Goal: Task Accomplishment & Management: Use online tool/utility

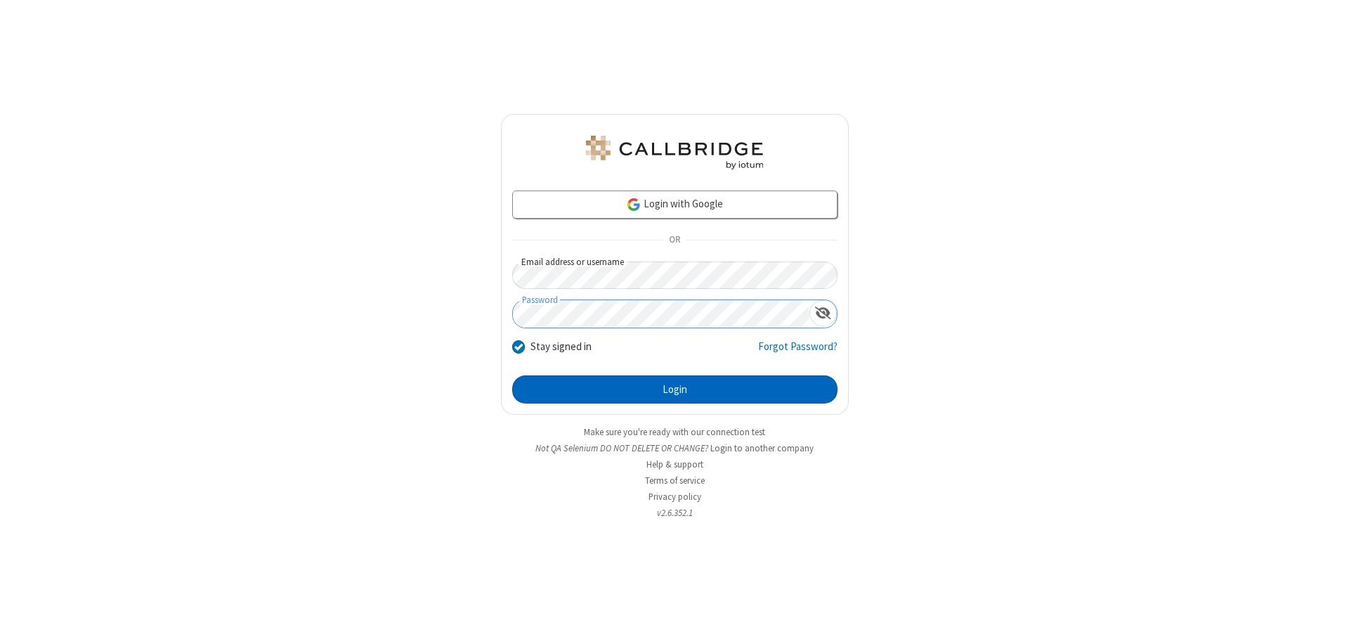
click at [675, 389] on button "Login" at bounding box center [674, 389] width 325 height 28
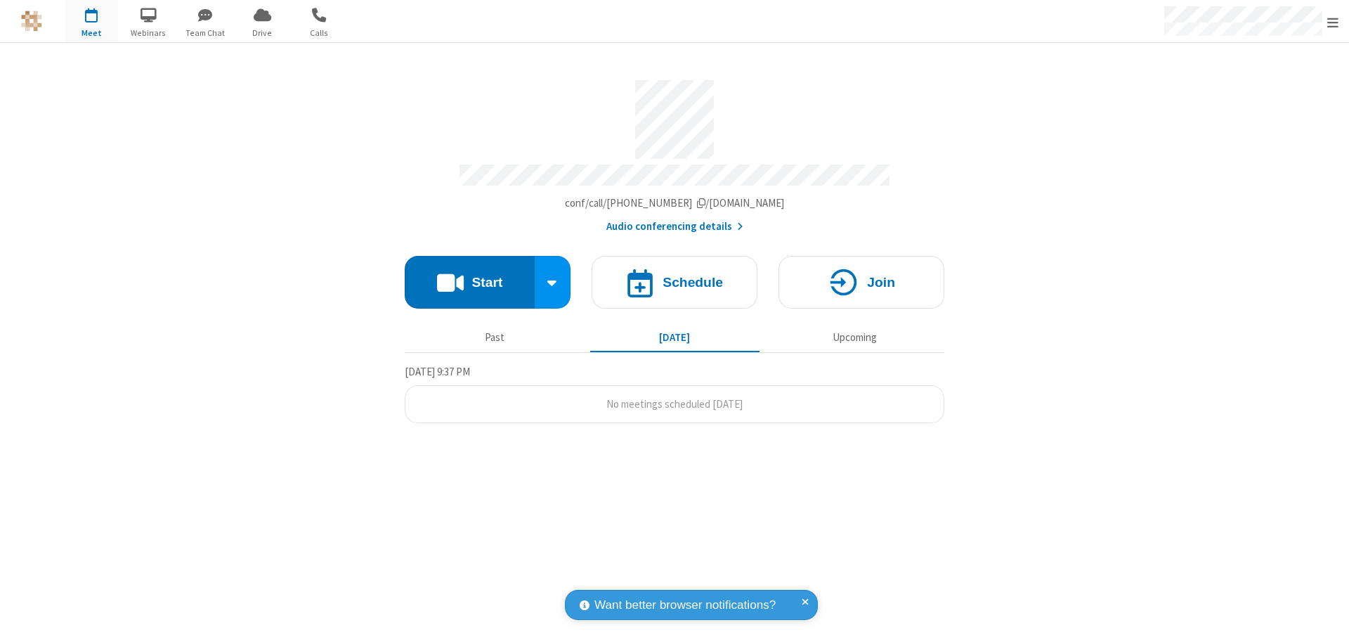
click at [469, 276] on button "Start" at bounding box center [470, 282] width 130 height 53
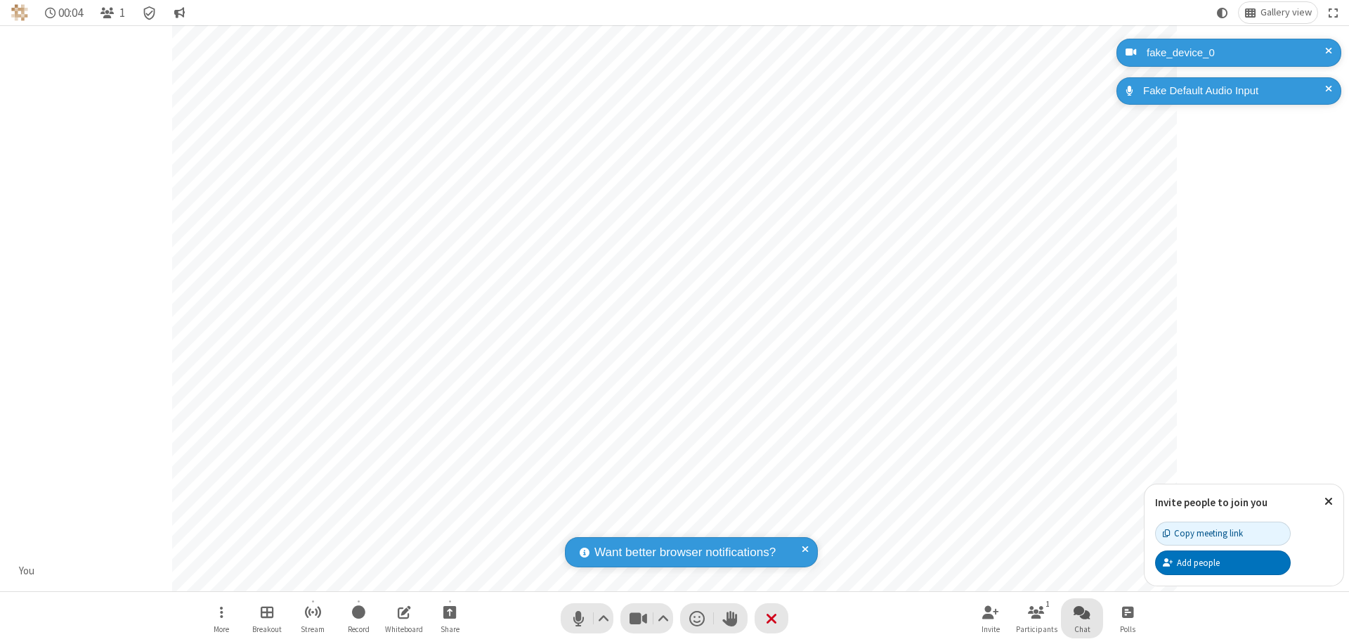
click at [1082, 611] on span "Open chat" at bounding box center [1082, 612] width 17 height 18
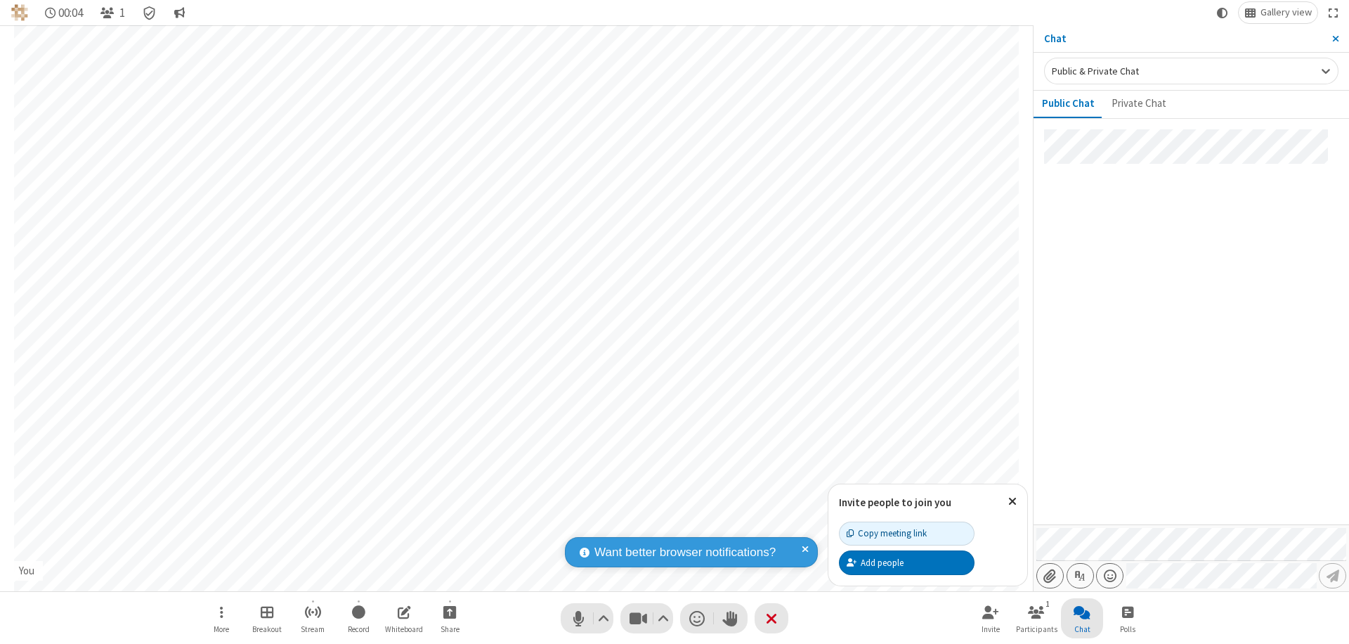
type input "C:\fakepath\doc_test.docx"
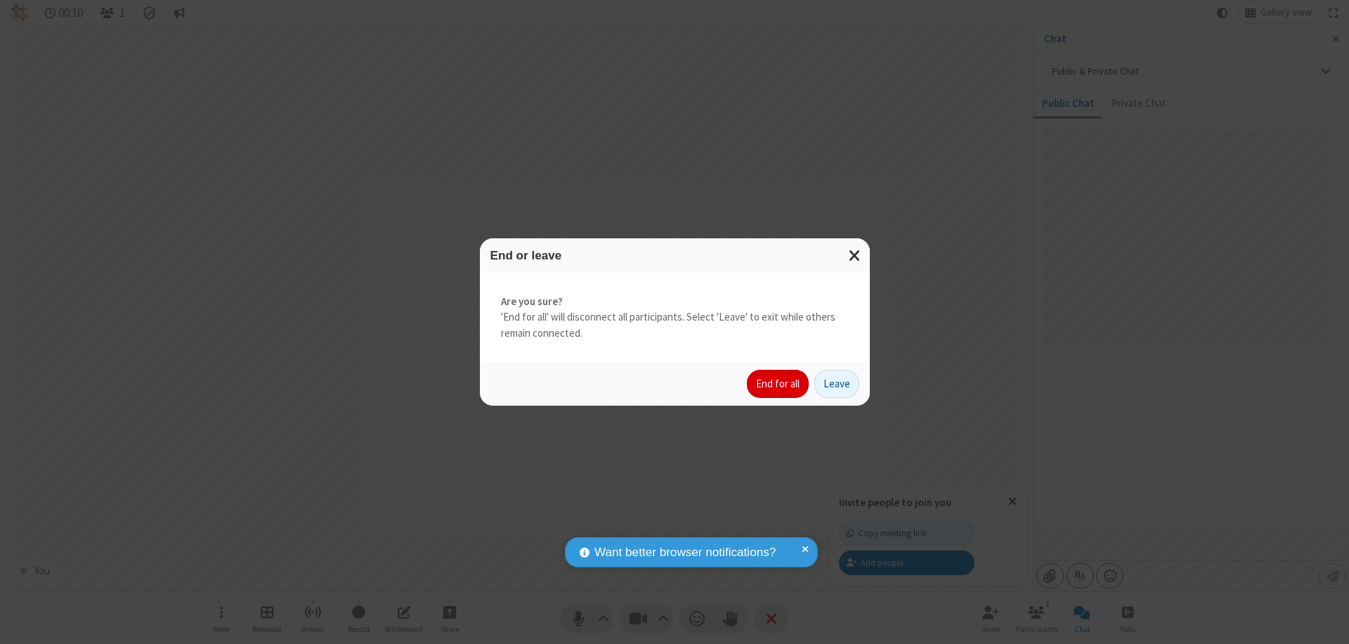
click at [779, 384] on button "End for all" at bounding box center [778, 384] width 62 height 28
